Goal: Find specific page/section: Find specific page/section

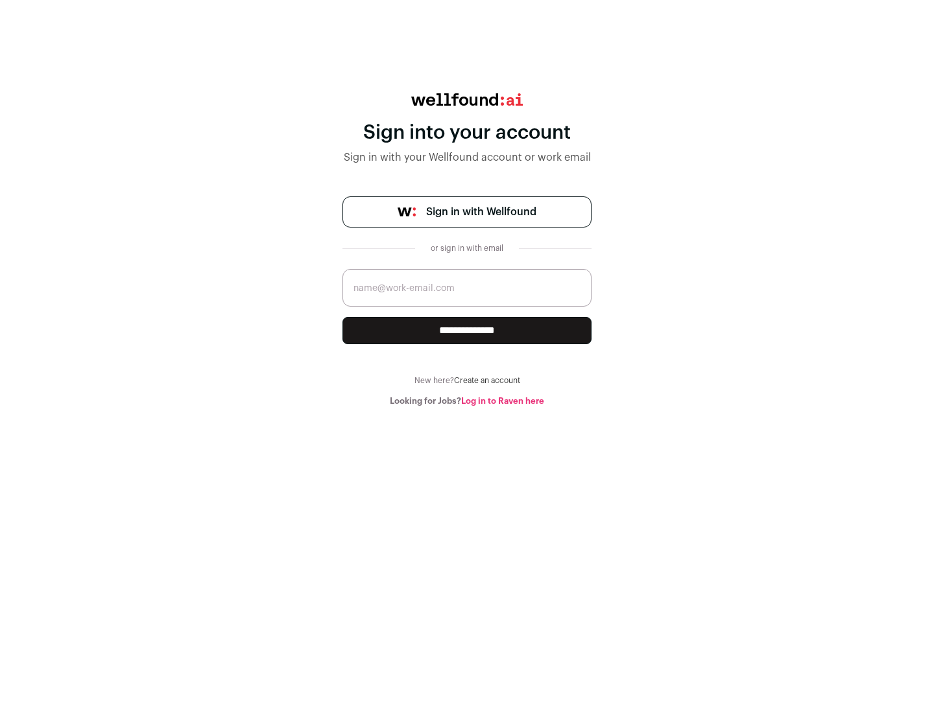
click at [481, 212] on span "Sign in with Wellfound" at bounding box center [481, 212] width 110 height 16
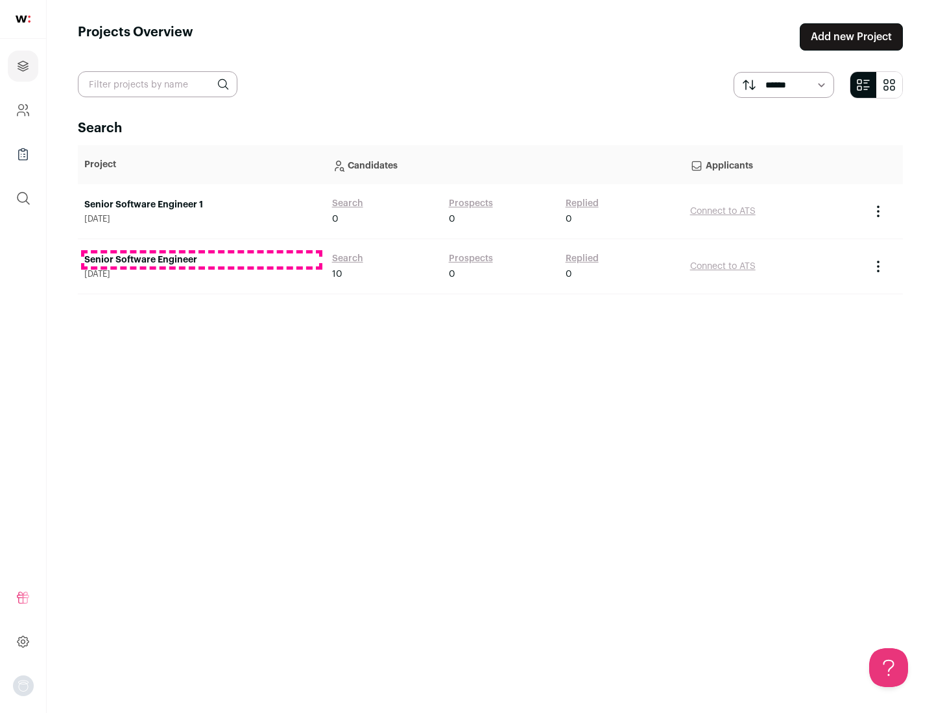
click at [201, 260] on link "Senior Software Engineer" at bounding box center [201, 260] width 235 height 13
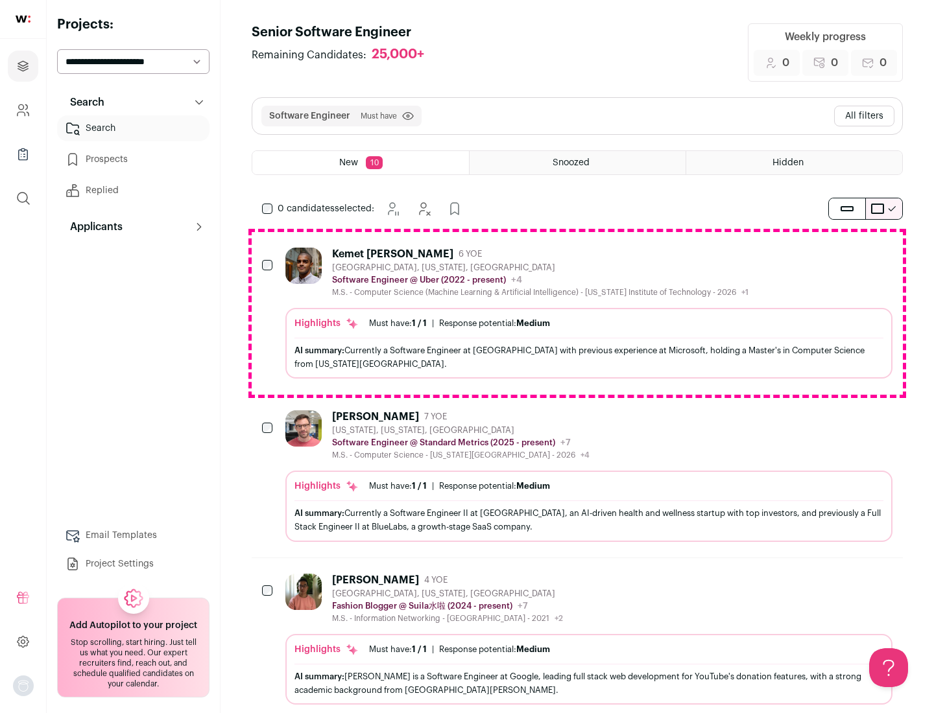
click at [577, 313] on div "Highlights Must have: 1 / 1 How many must haves have been fulfilled? | Response…" at bounding box center [588, 343] width 607 height 71
